Goal: Task Accomplishment & Management: Use online tool/utility

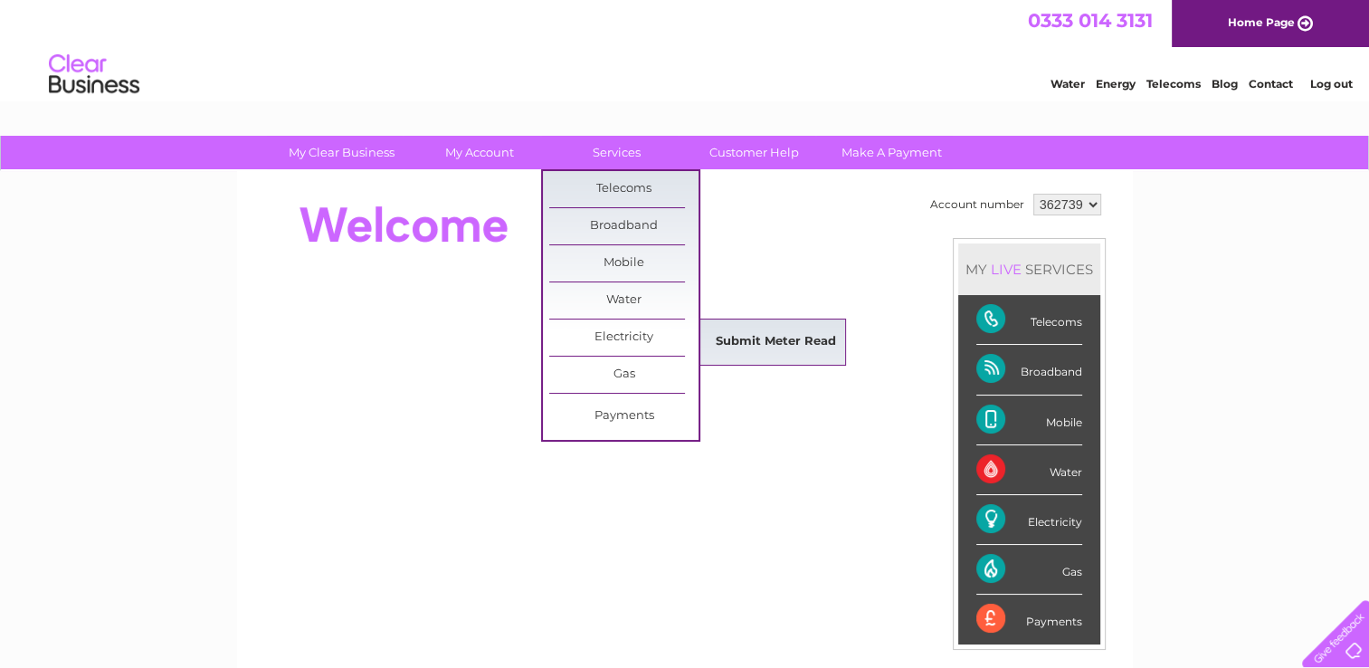
click at [767, 338] on link "Submit Meter Read" at bounding box center [775, 342] width 149 height 36
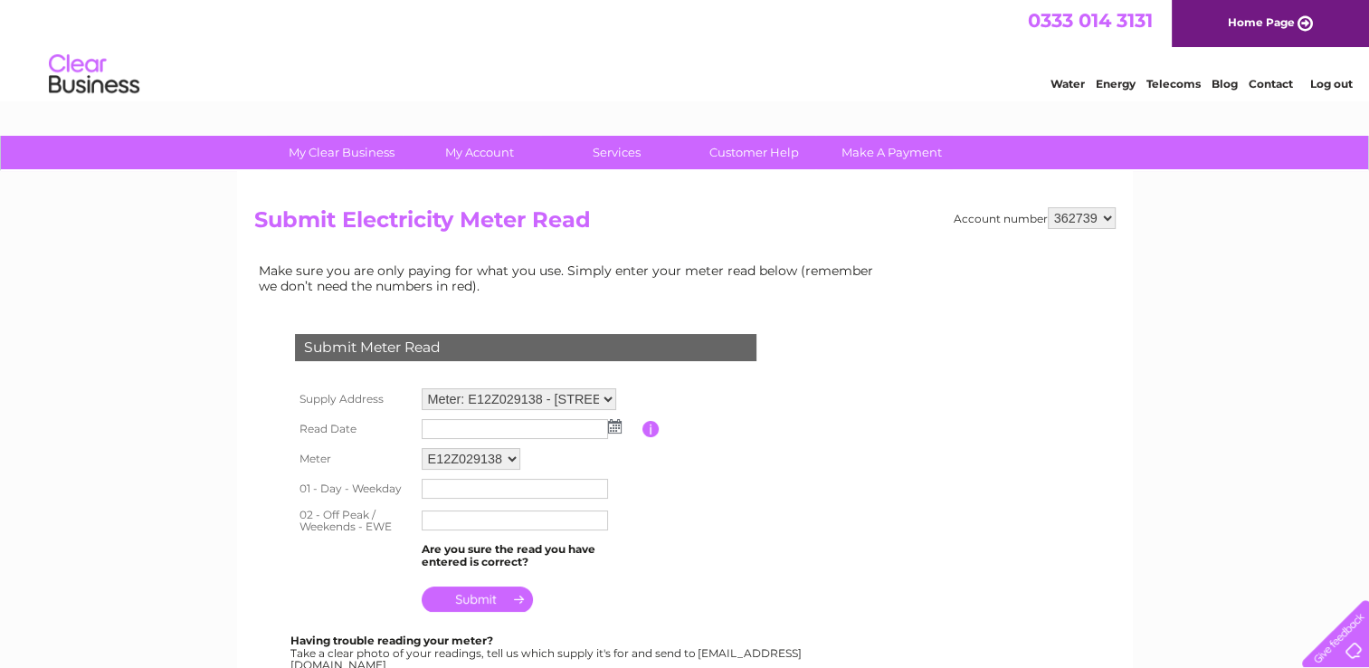
click at [614, 427] on img at bounding box center [615, 426] width 14 height 14
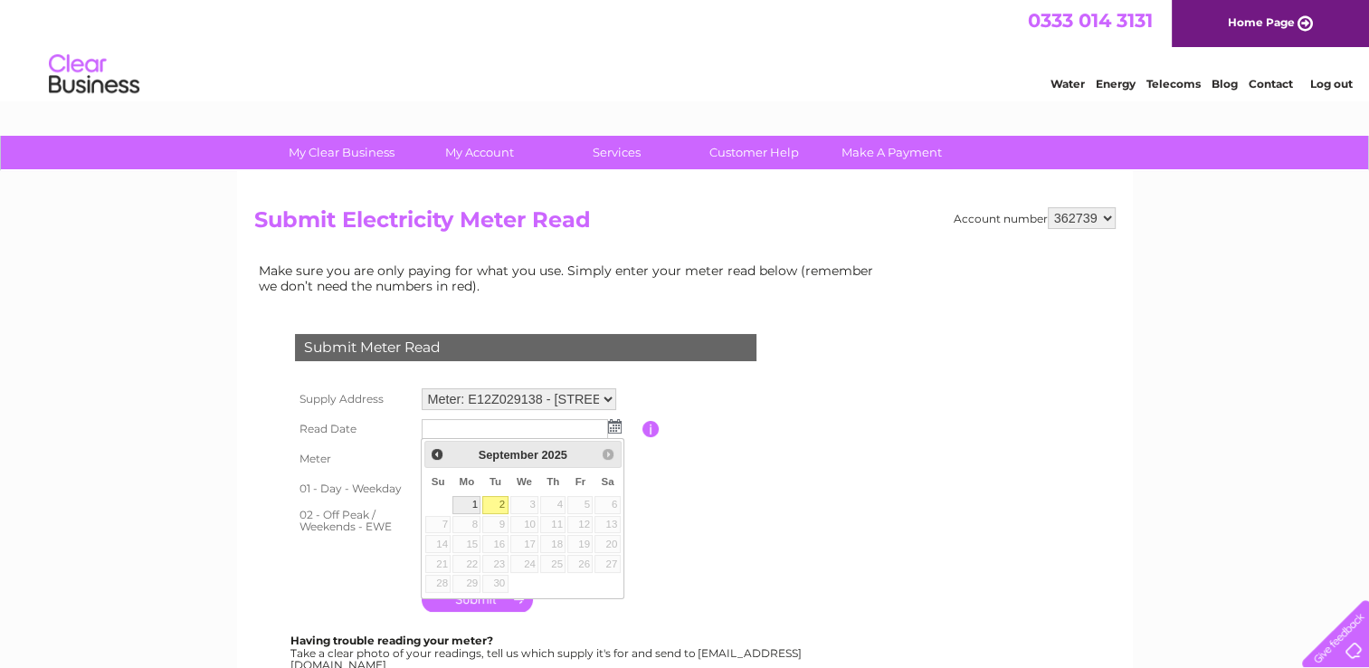
click at [468, 498] on link "1" at bounding box center [466, 505] width 28 height 18
type input "2025/09/01"
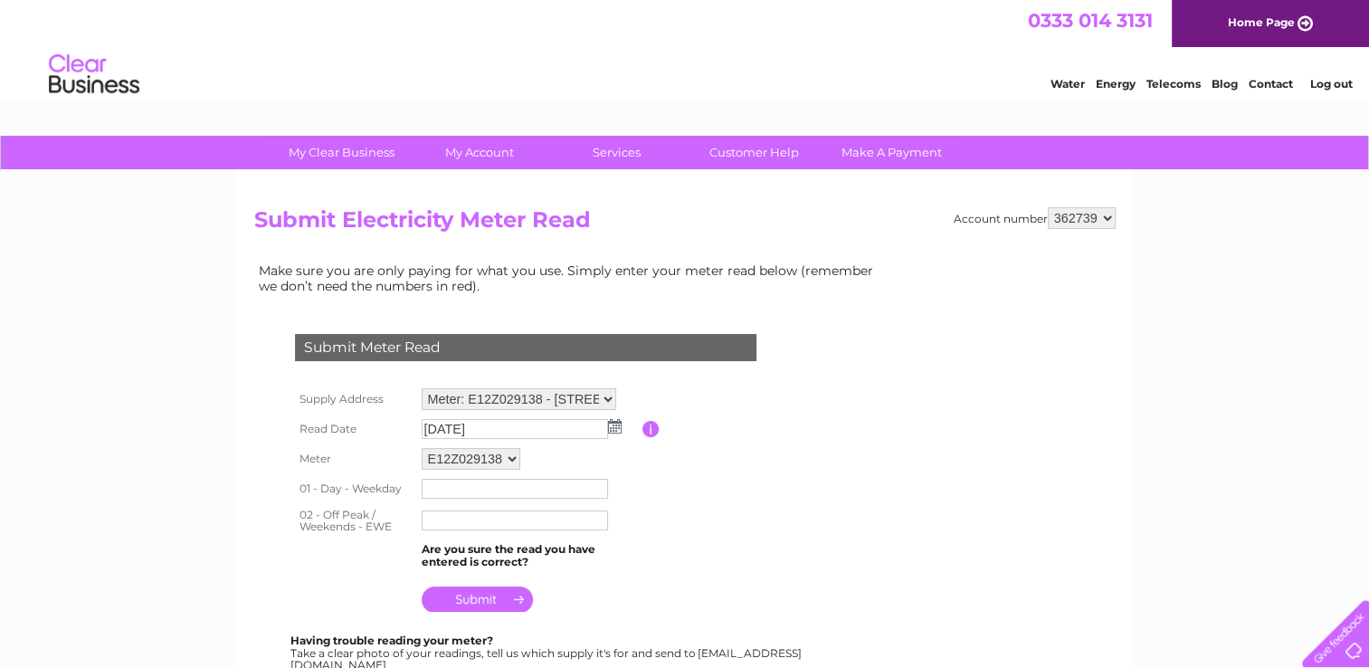
click at [492, 487] on input "text" at bounding box center [515, 489] width 186 height 20
type input "0"
type input "00188057"
click at [522, 516] on input "text" at bounding box center [515, 522] width 186 height 20
type input "00067880"
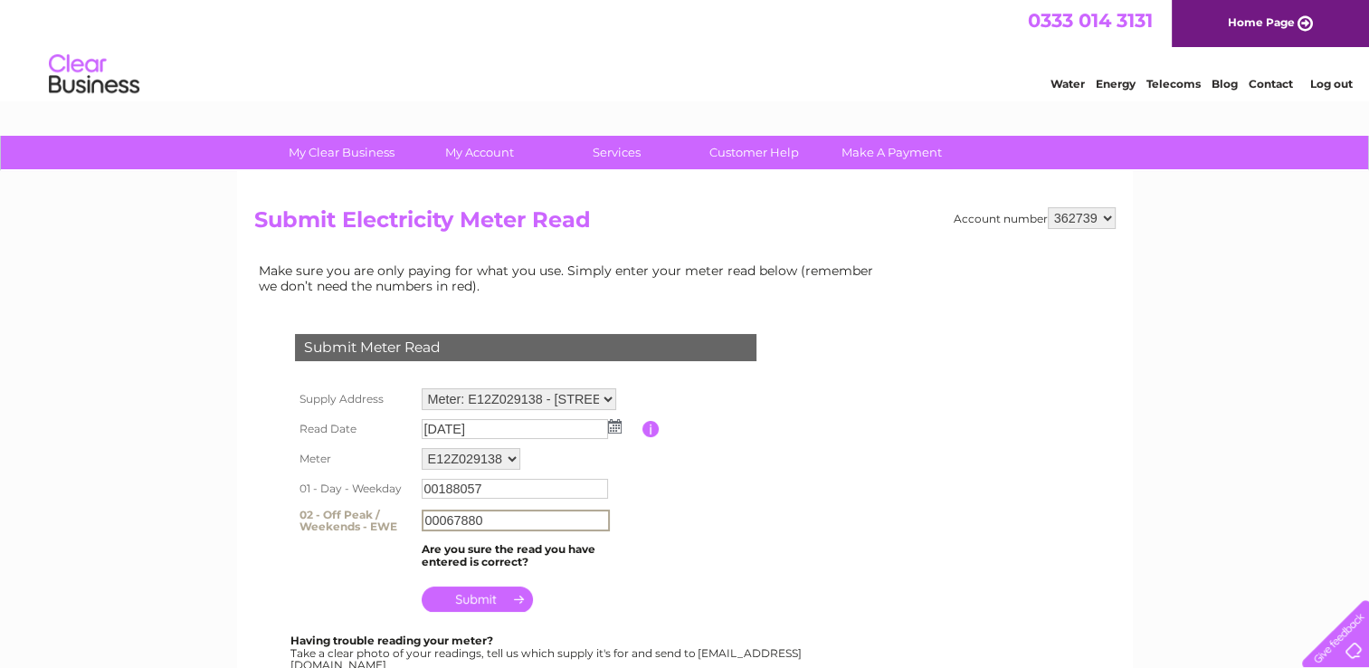
click at [481, 595] on input "submit" at bounding box center [477, 598] width 111 height 25
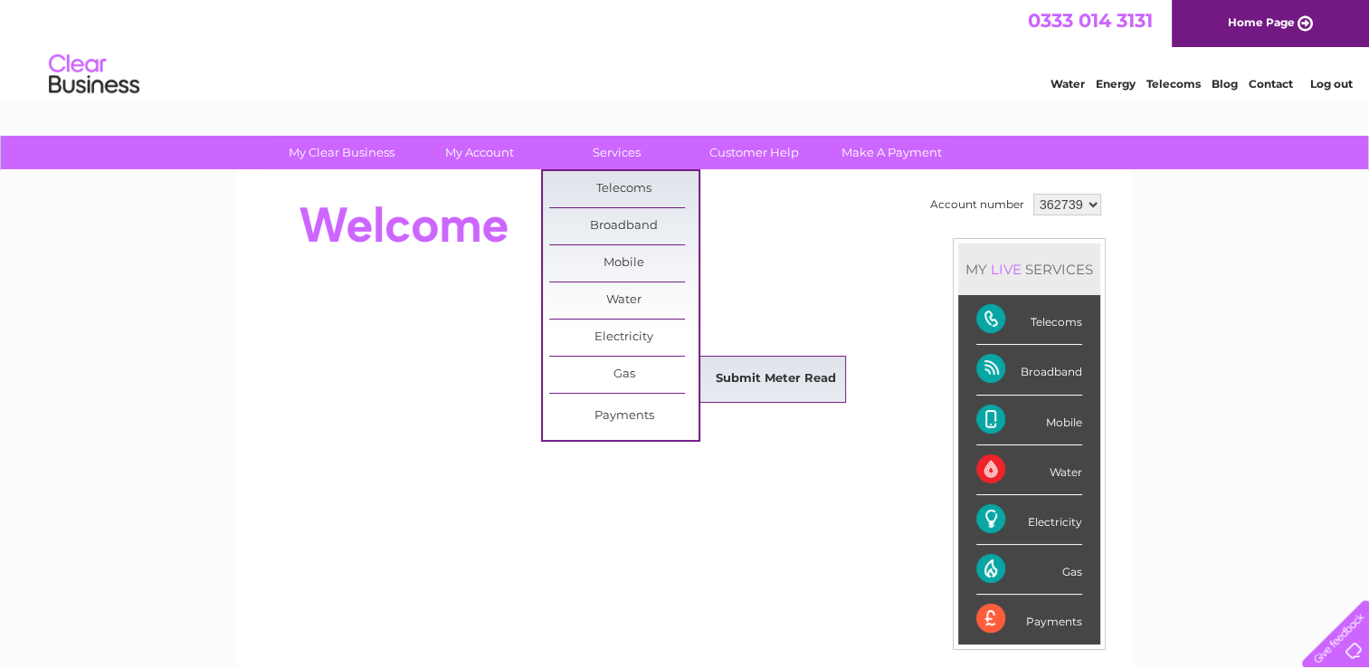
click at [748, 372] on link "Submit Meter Read" at bounding box center [775, 379] width 149 height 36
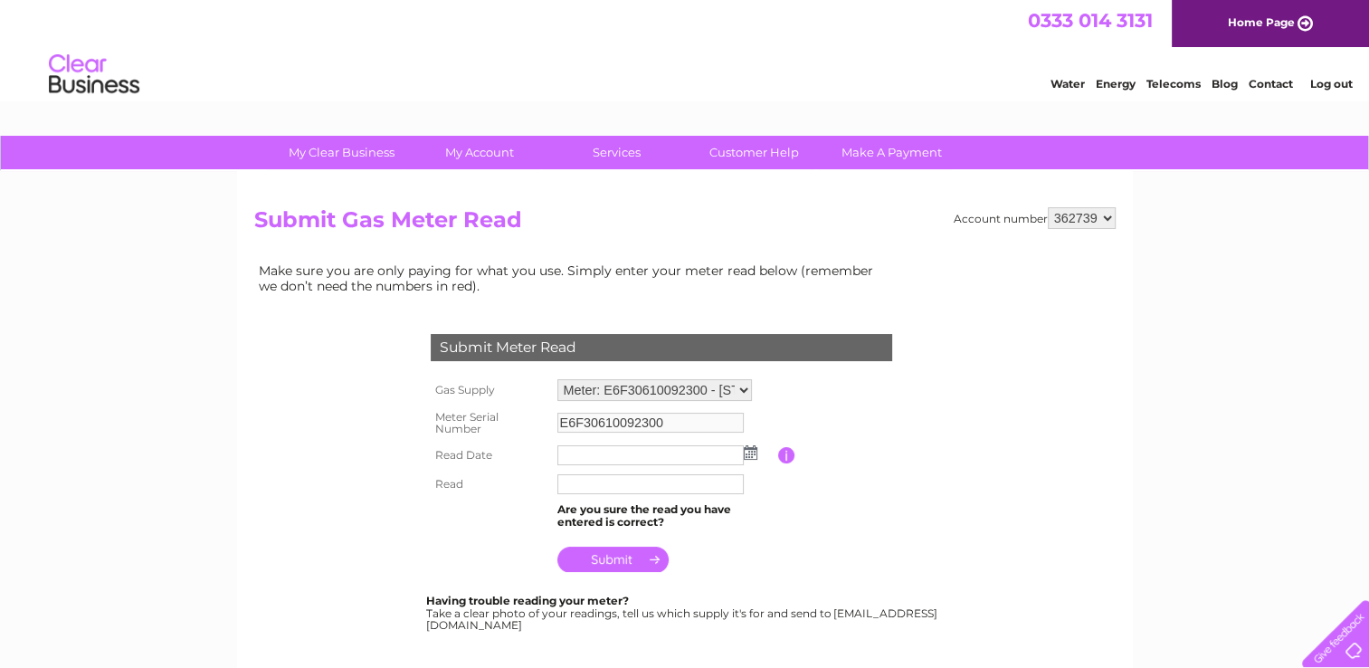
click at [748, 454] on img at bounding box center [751, 452] width 14 height 14
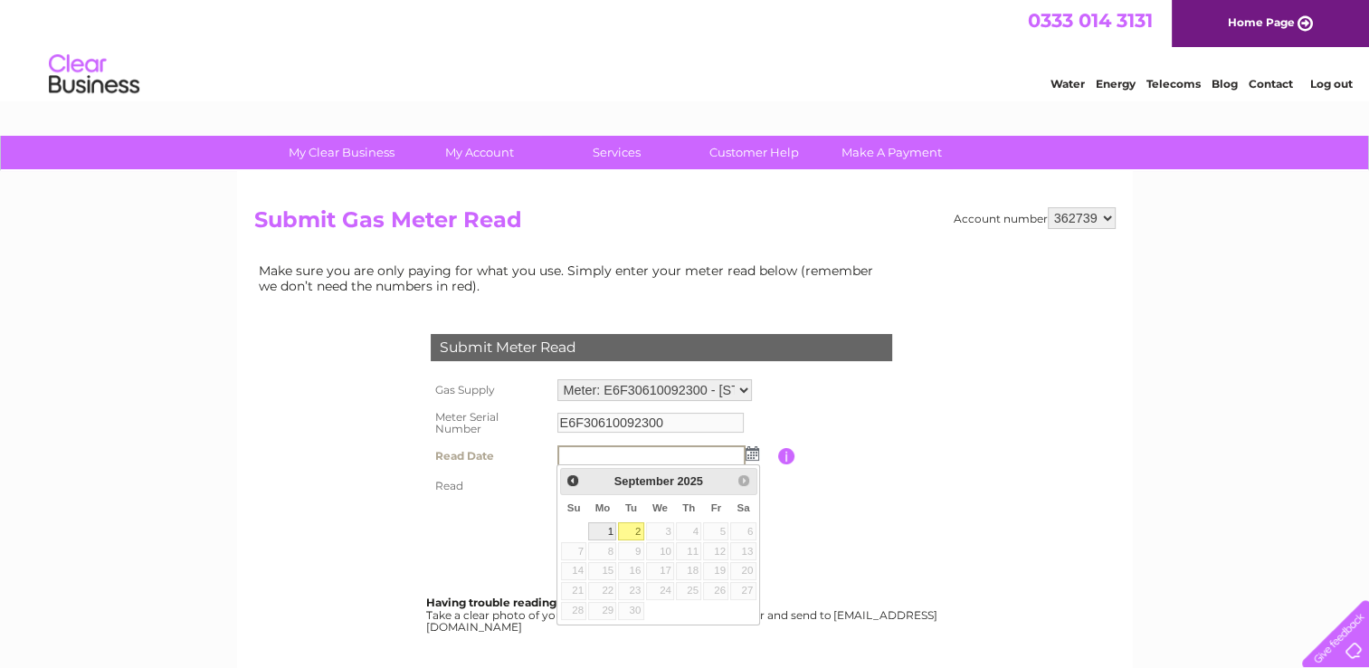
click at [604, 530] on link "1" at bounding box center [602, 531] width 28 height 18
type input "2025/09/01"
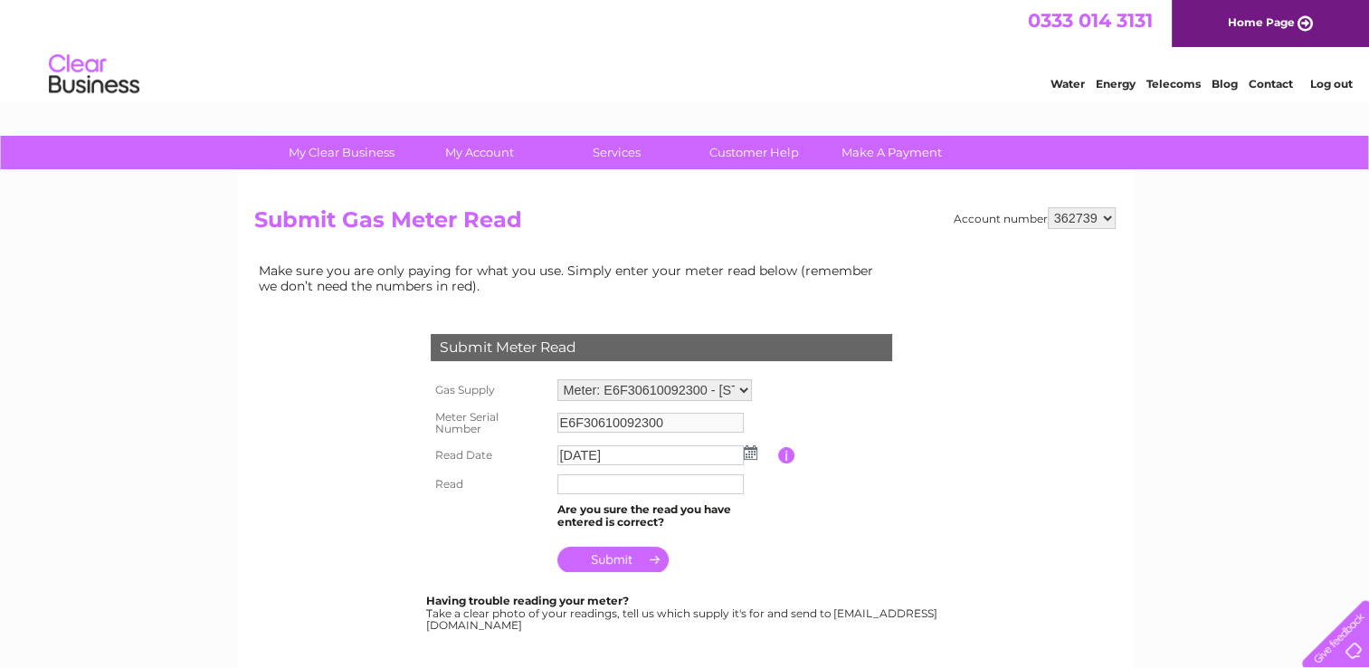
click at [608, 482] on input "text" at bounding box center [650, 484] width 186 height 20
type input "03500"
click at [626, 559] on input "submit" at bounding box center [612, 560] width 111 height 25
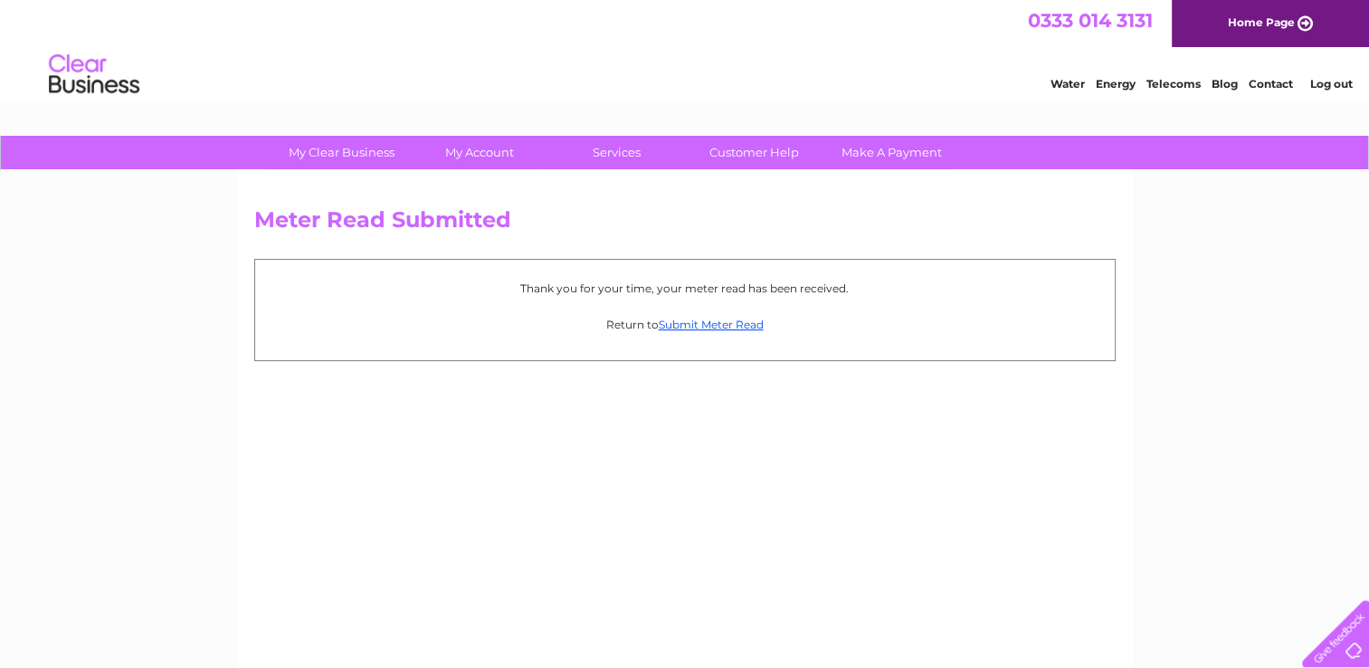
click at [1337, 81] on link "Log out" at bounding box center [1330, 84] width 43 height 14
